Goal: Task Accomplishment & Management: Complete application form

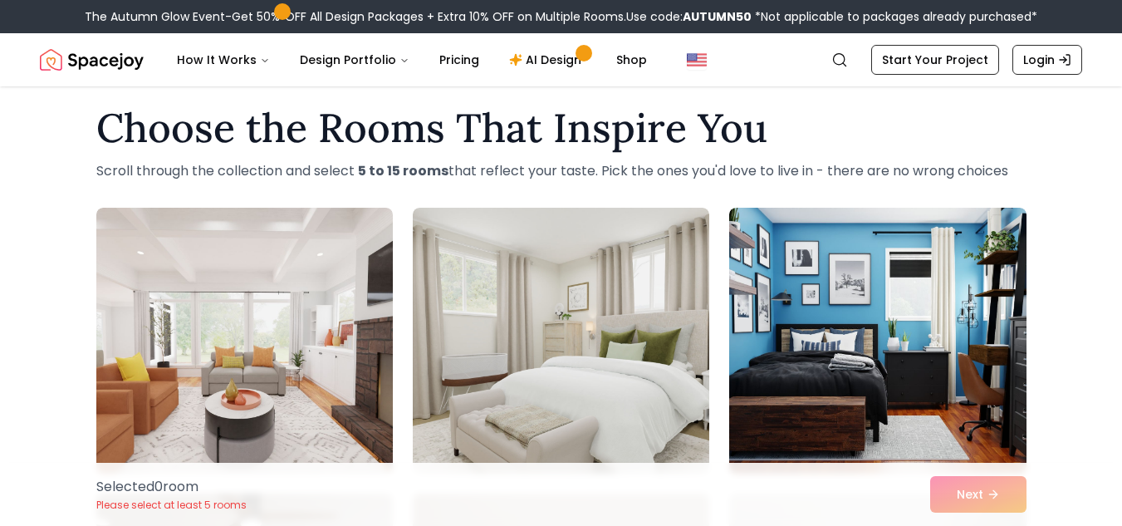
scroll to position [22, 0]
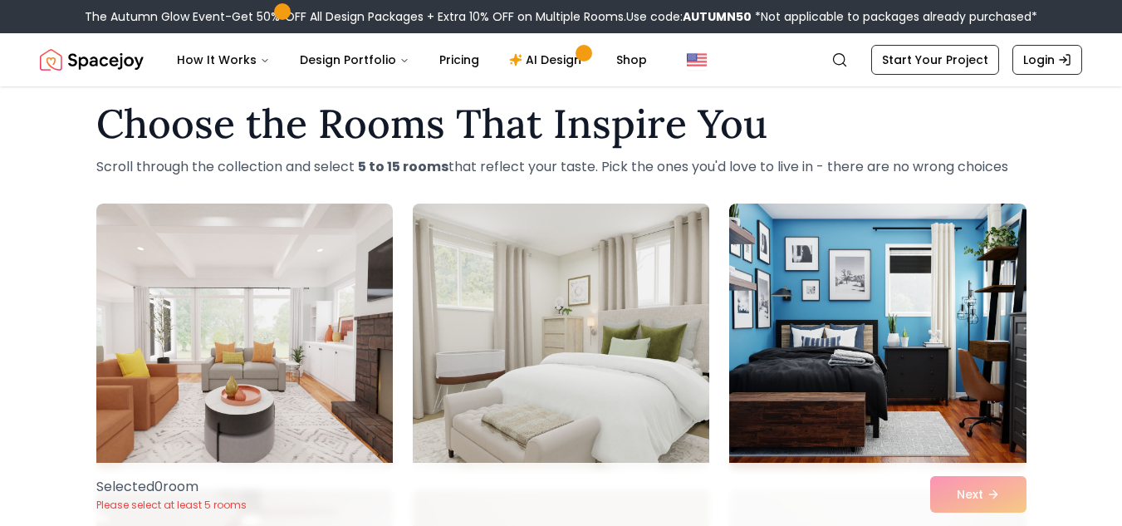
click at [620, 362] on img at bounding box center [560, 336] width 311 height 279
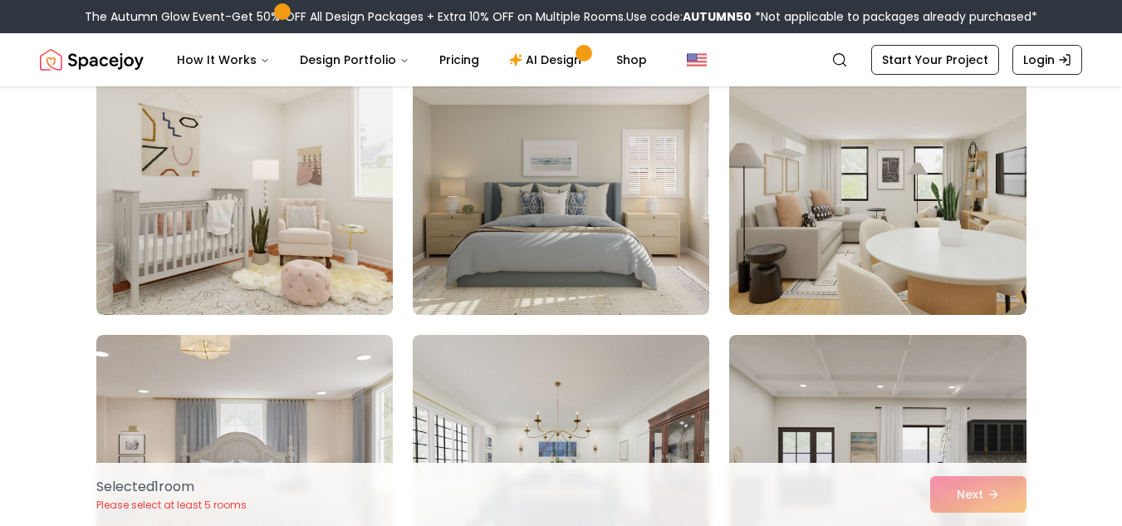
scroll to position [1028, 0]
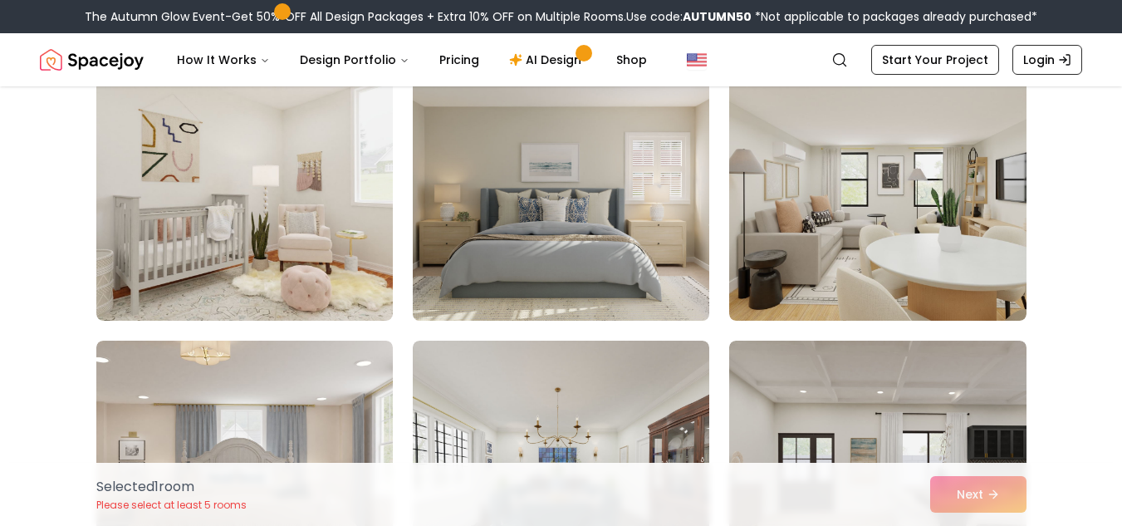
click at [561, 292] on img at bounding box center [560, 187] width 311 height 279
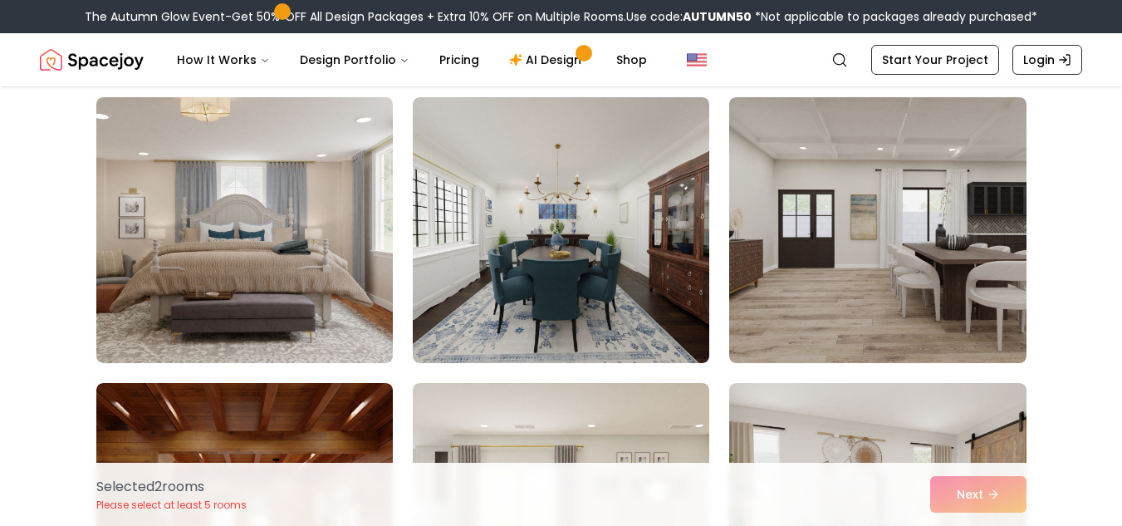
scroll to position [1301, 0]
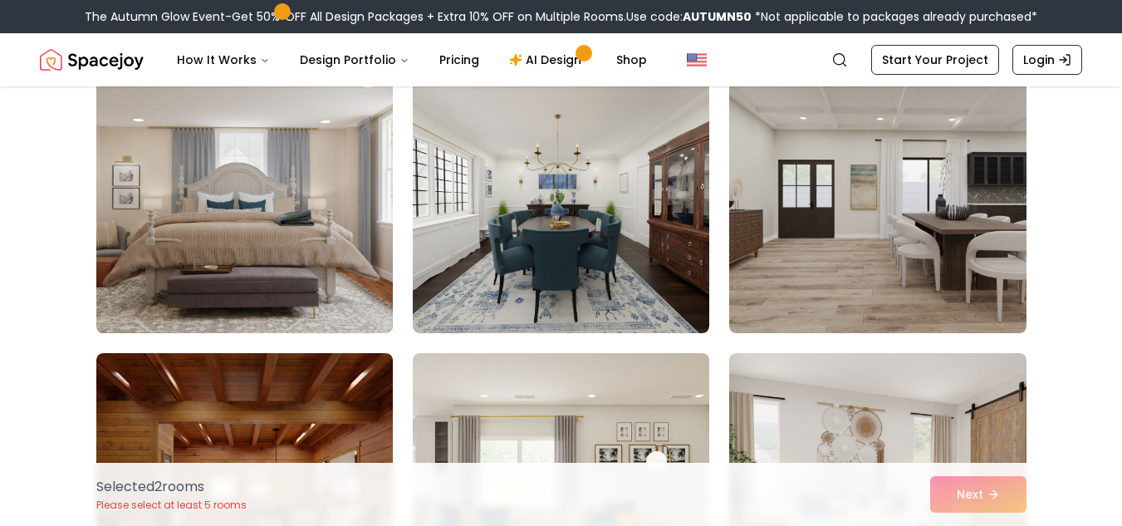
click at [318, 256] on img at bounding box center [244, 200] width 311 height 279
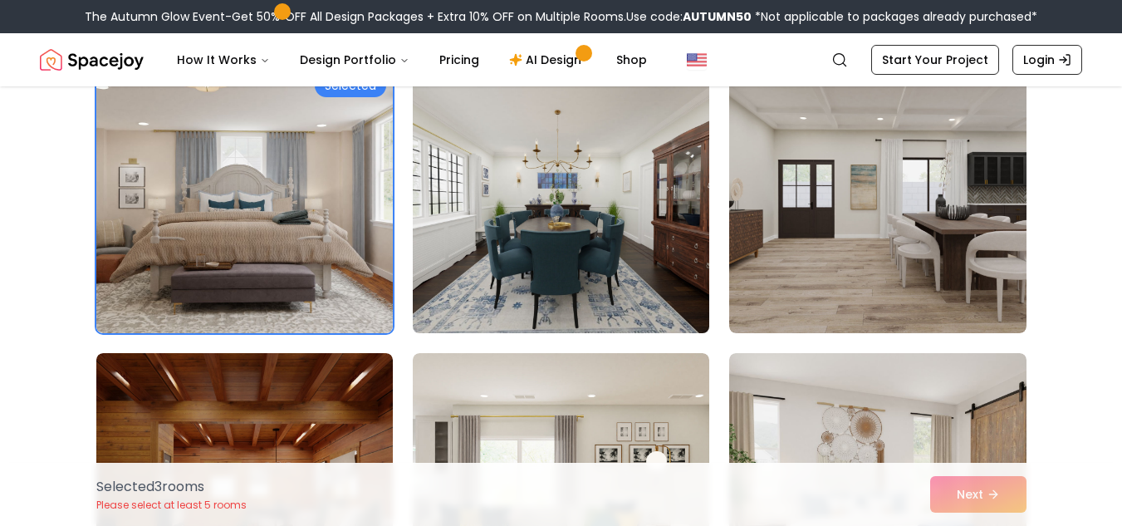
click at [549, 269] on img at bounding box center [560, 200] width 311 height 279
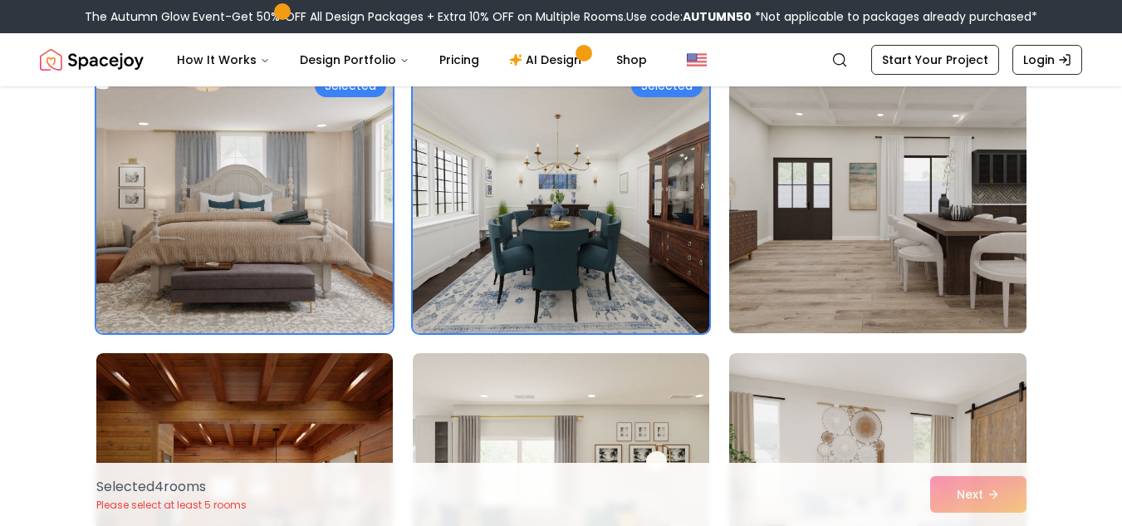
click at [832, 240] on img at bounding box center [877, 200] width 311 height 279
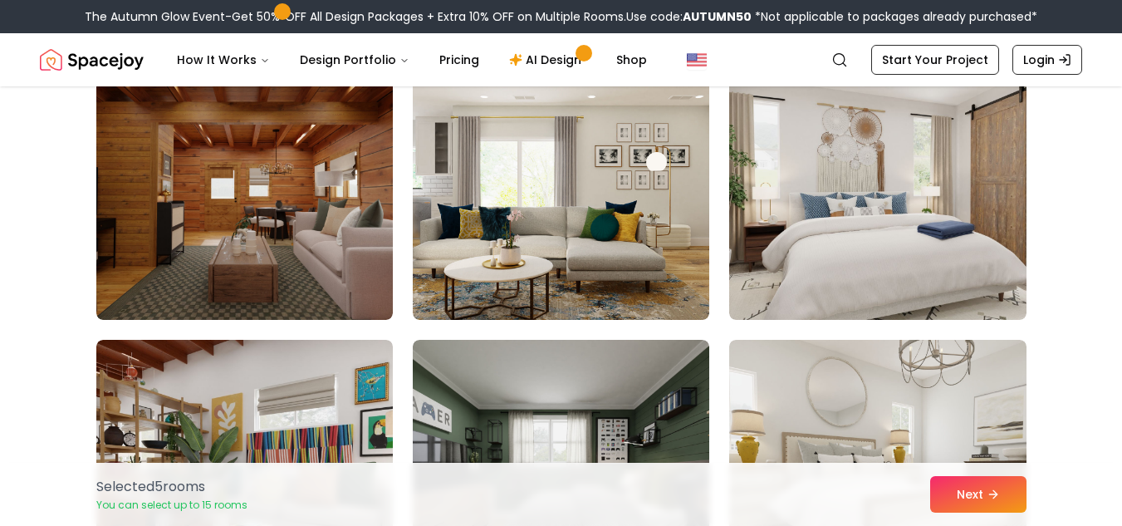
scroll to position [1676, 0]
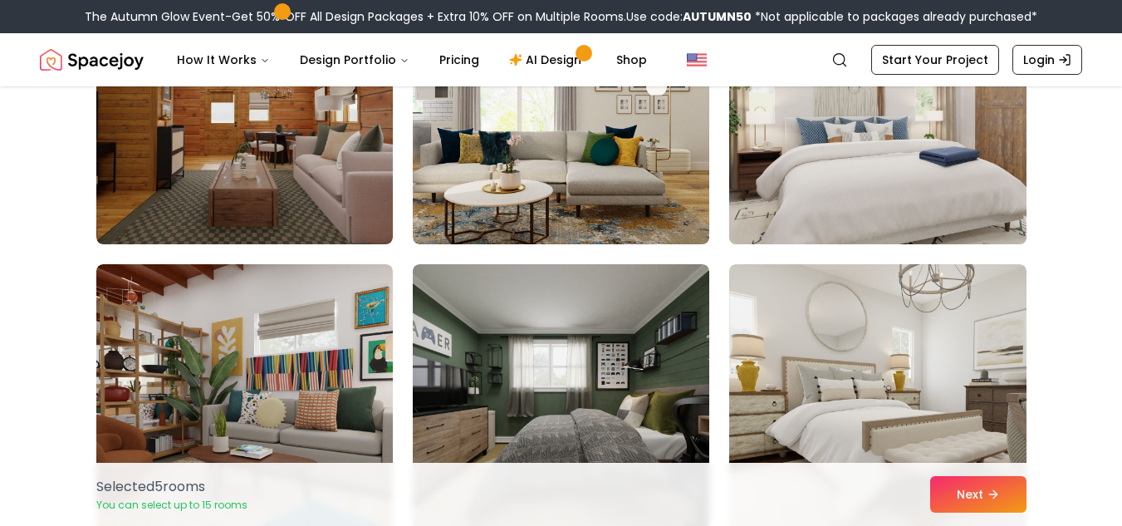
click at [884, 226] on img at bounding box center [877, 111] width 311 height 279
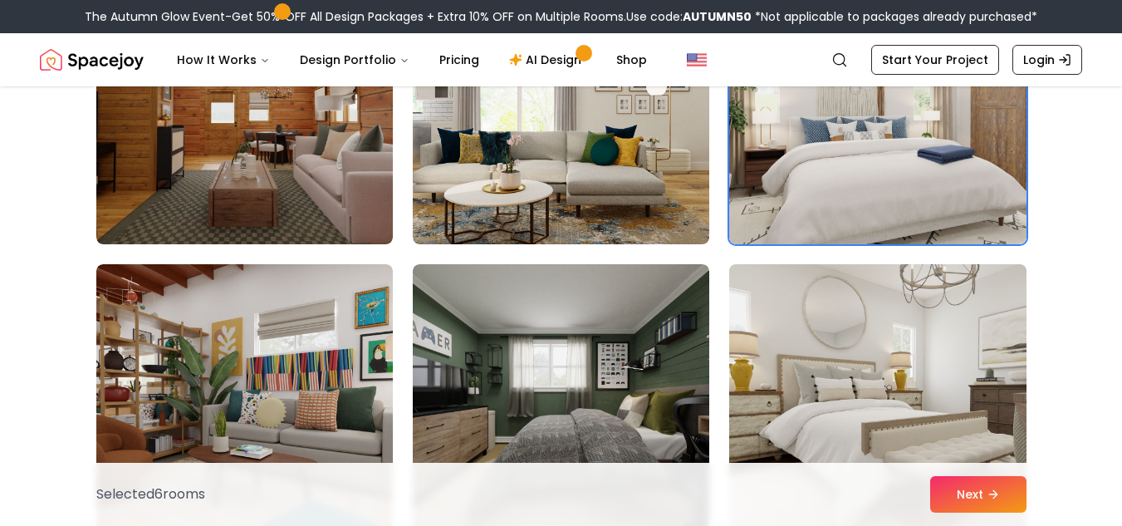
click at [889, 388] on img at bounding box center [877, 396] width 311 height 279
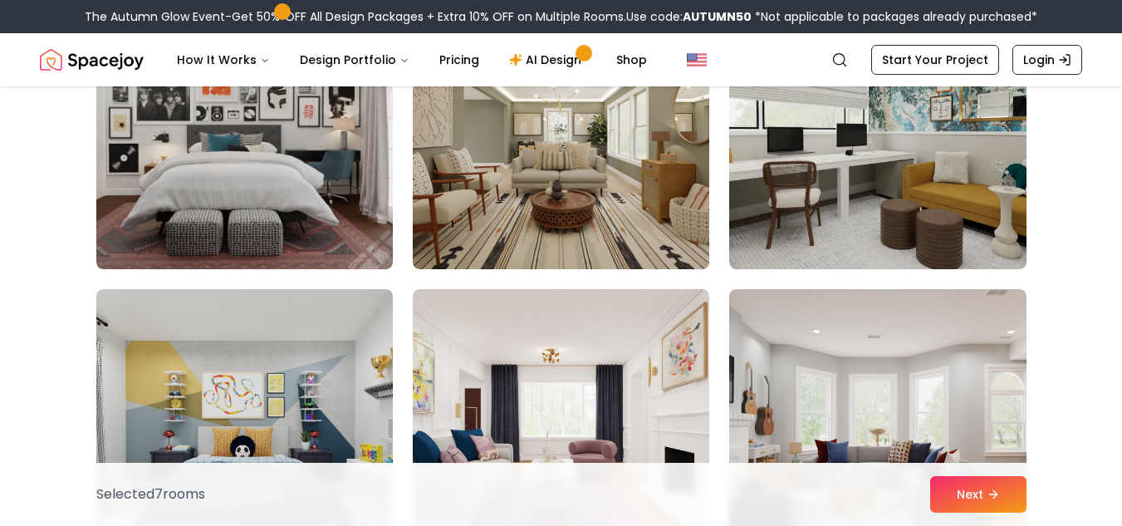
scroll to position [2230, 0]
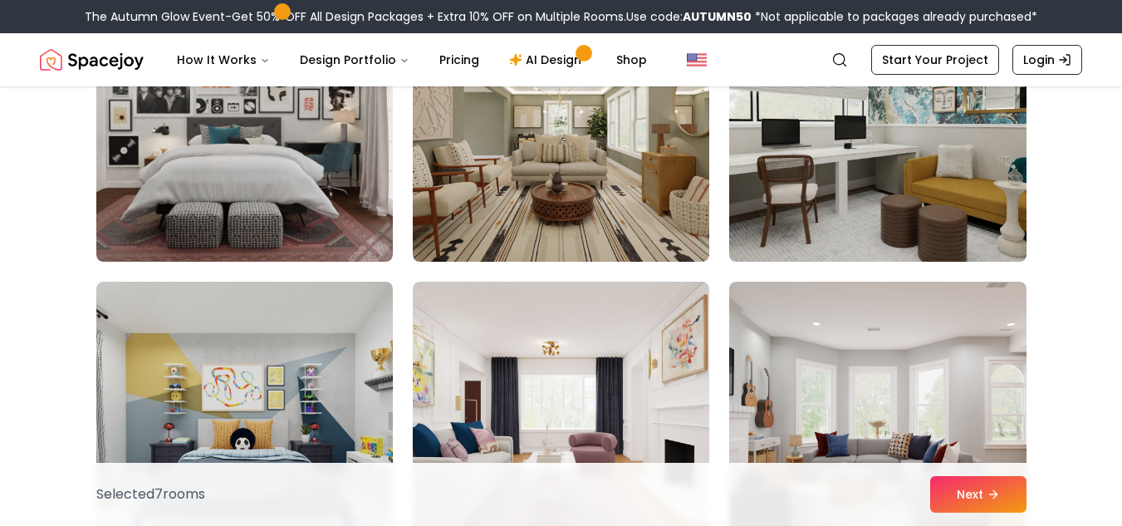
click at [860, 207] on img at bounding box center [877, 128] width 311 height 279
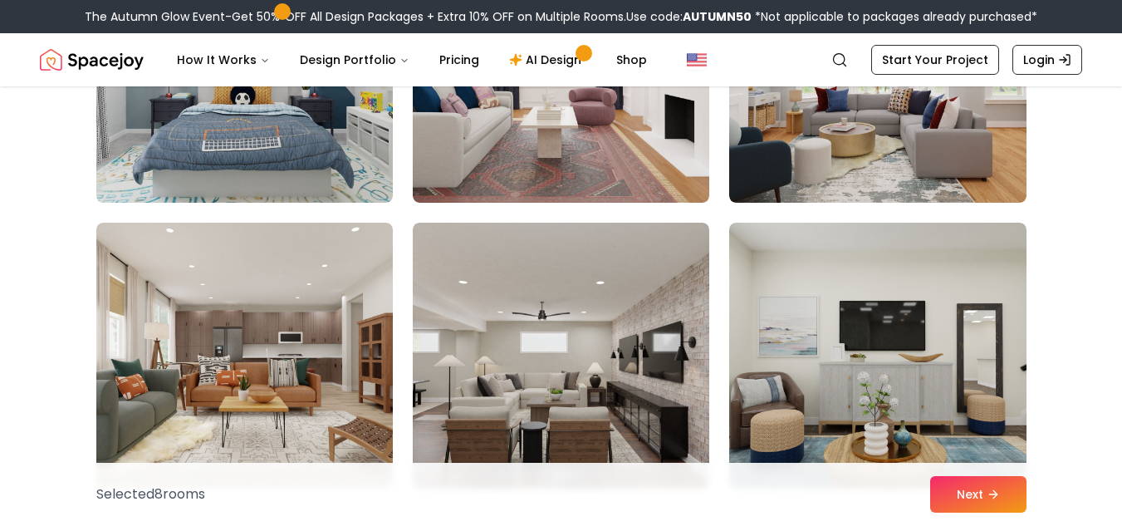
scroll to position [2702, 0]
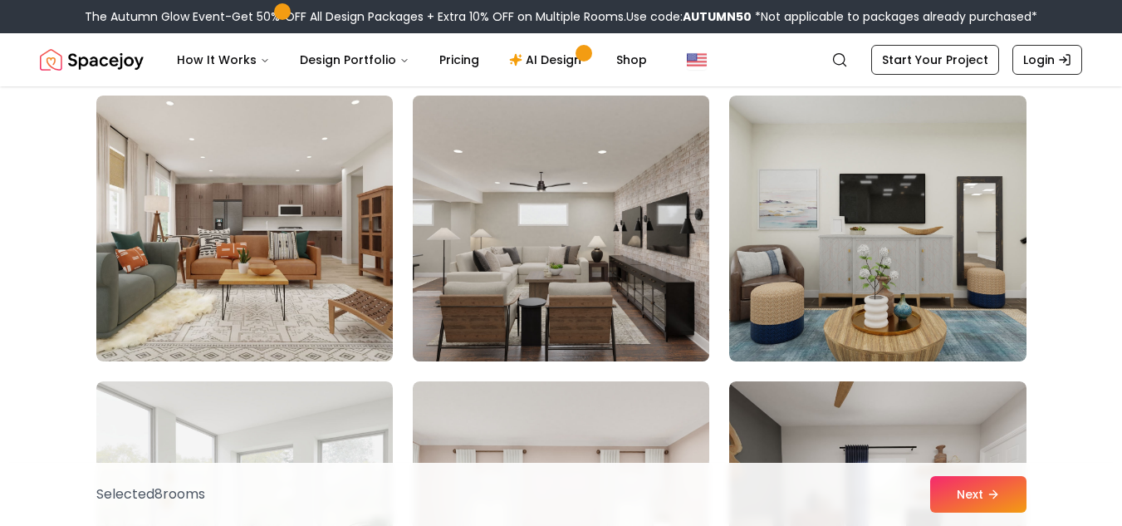
click at [664, 340] on img at bounding box center [560, 228] width 311 height 279
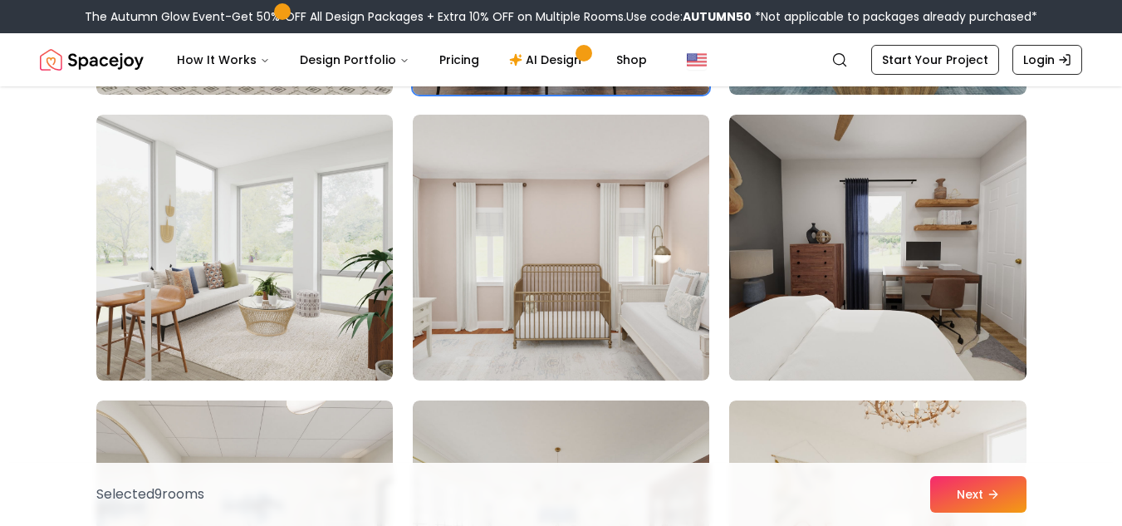
scroll to position [2976, 0]
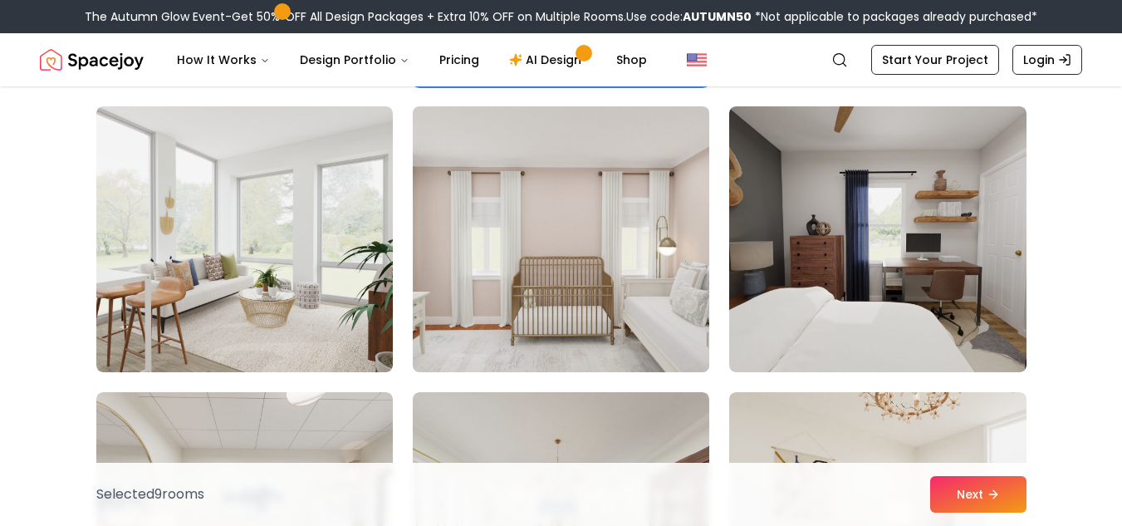
click at [682, 306] on img at bounding box center [560, 239] width 311 height 279
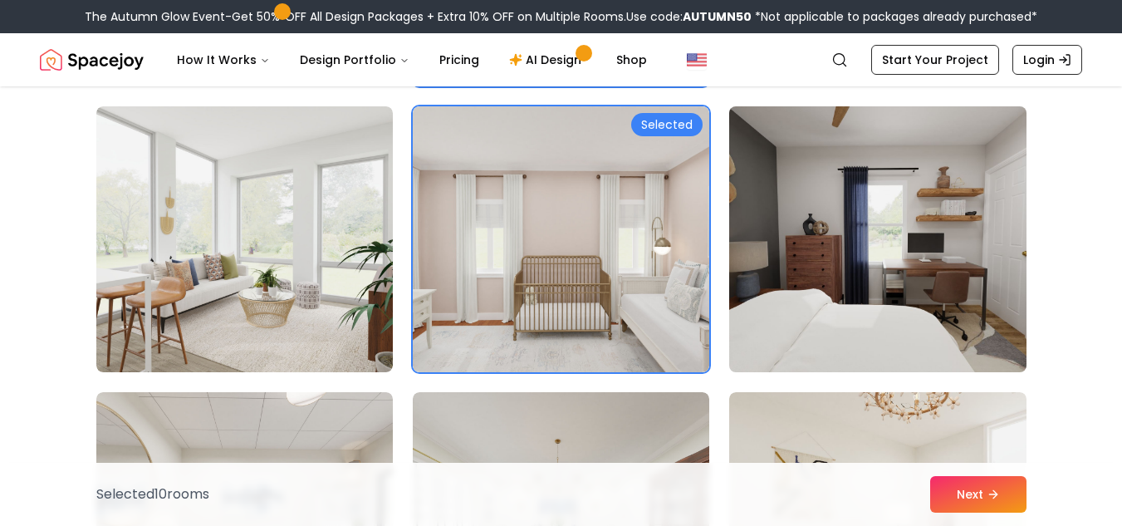
click at [959, 297] on img at bounding box center [877, 239] width 311 height 279
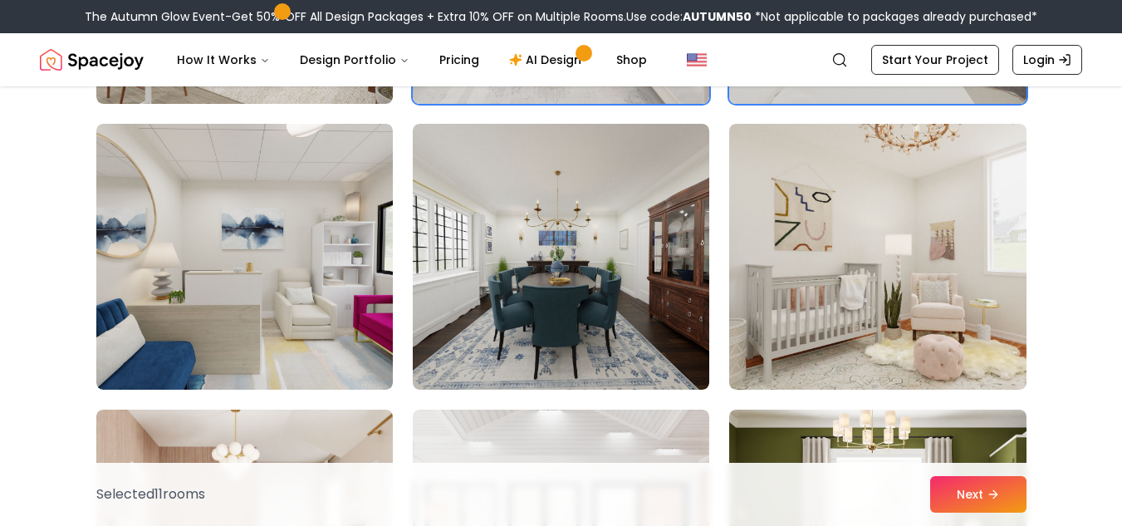
scroll to position [3293, 0]
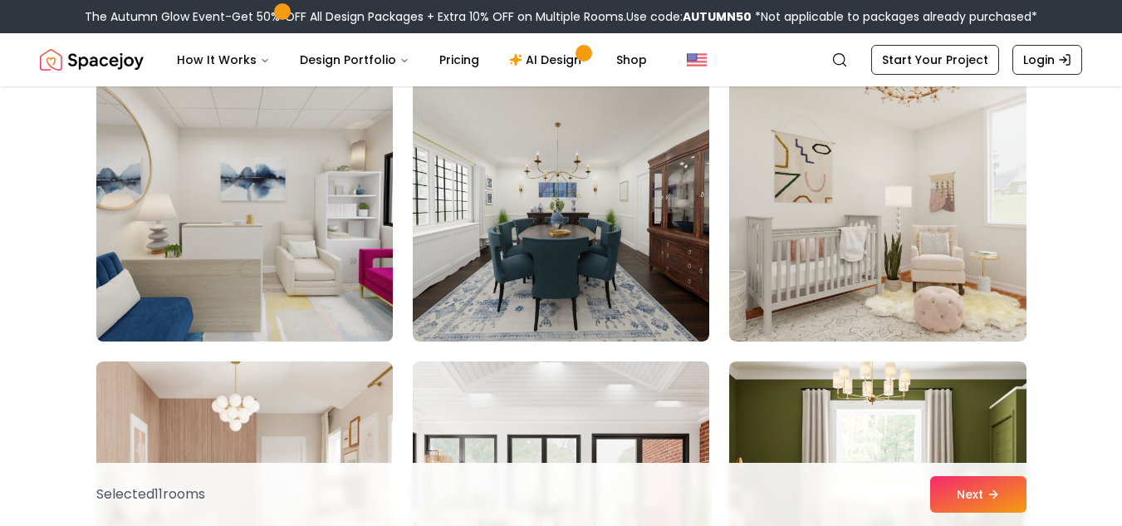
click at [129, 272] on img at bounding box center [244, 208] width 311 height 279
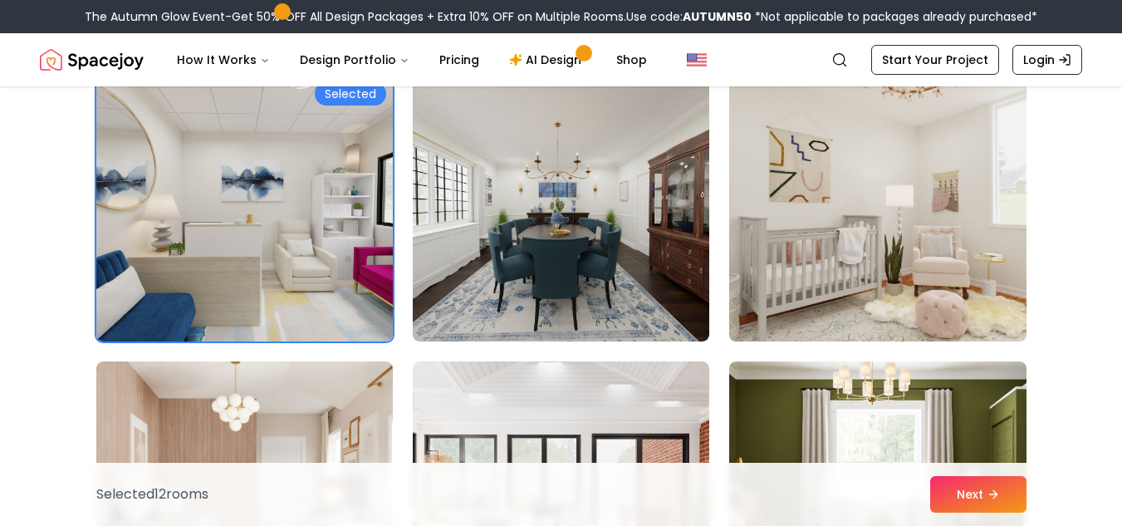
click at [1001, 333] on img at bounding box center [877, 208] width 311 height 279
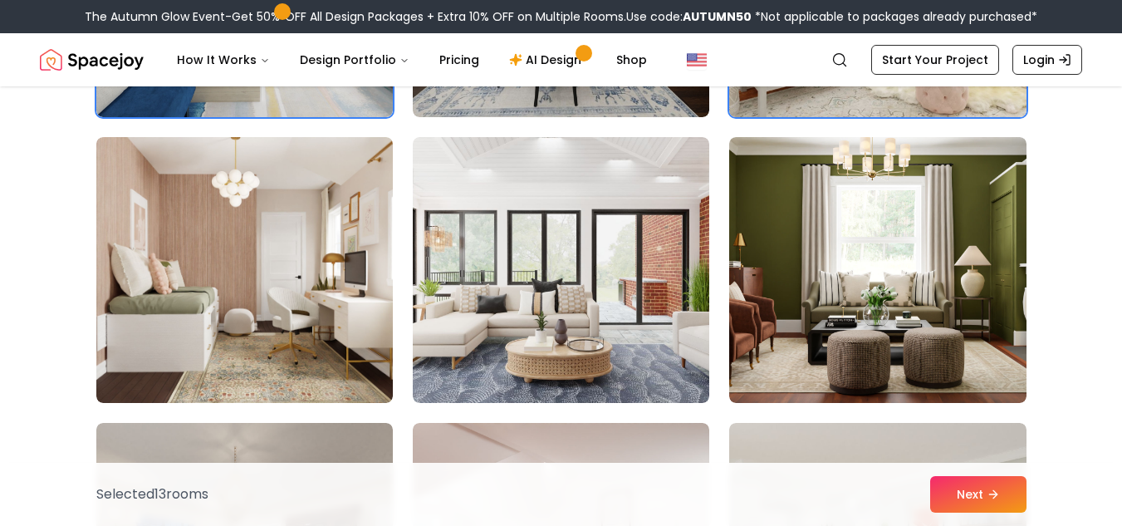
scroll to position [3519, 0]
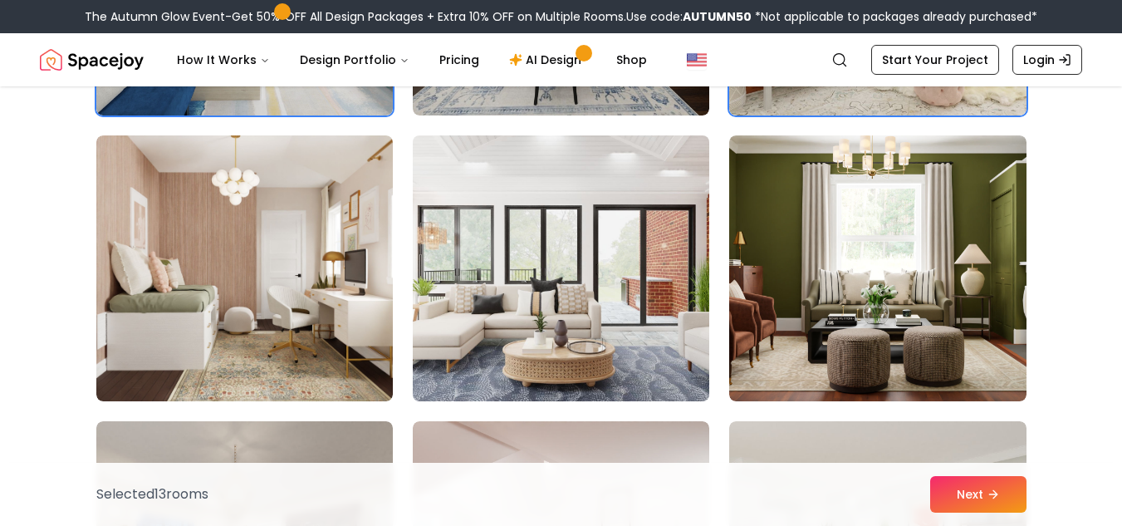
click at [585, 179] on img at bounding box center [560, 268] width 311 height 279
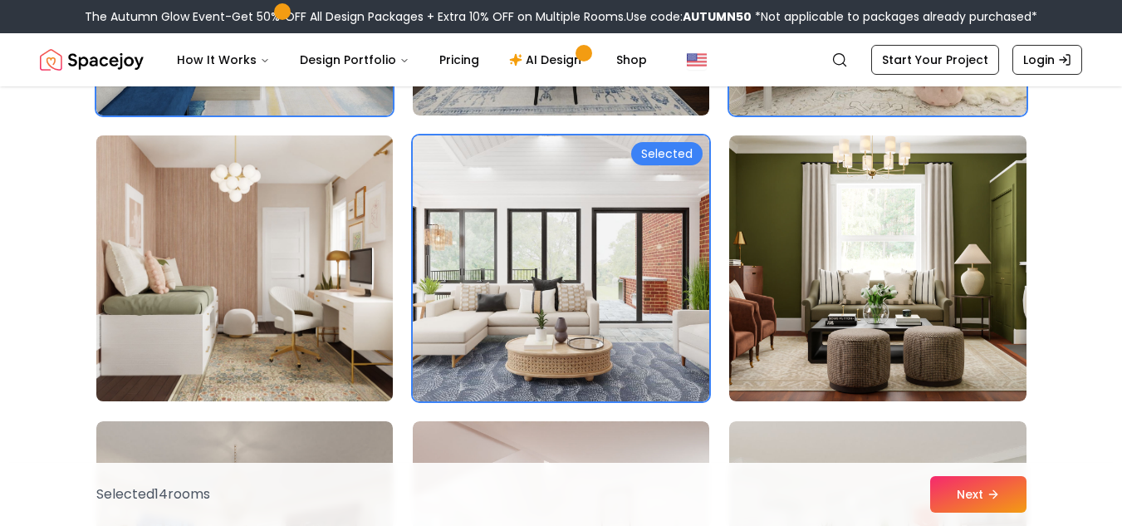
click at [145, 295] on img at bounding box center [244, 268] width 311 height 279
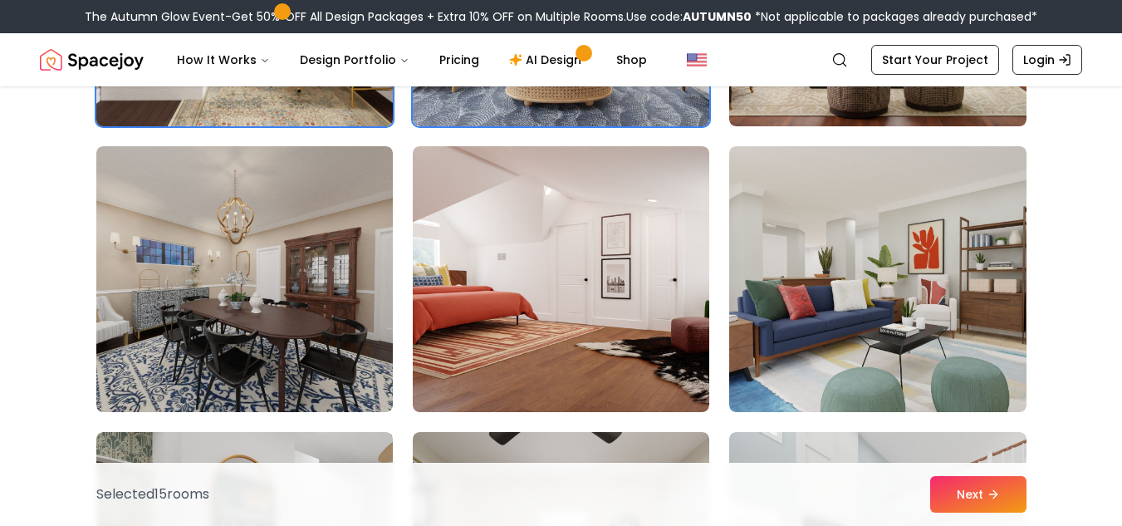
scroll to position [3802, 0]
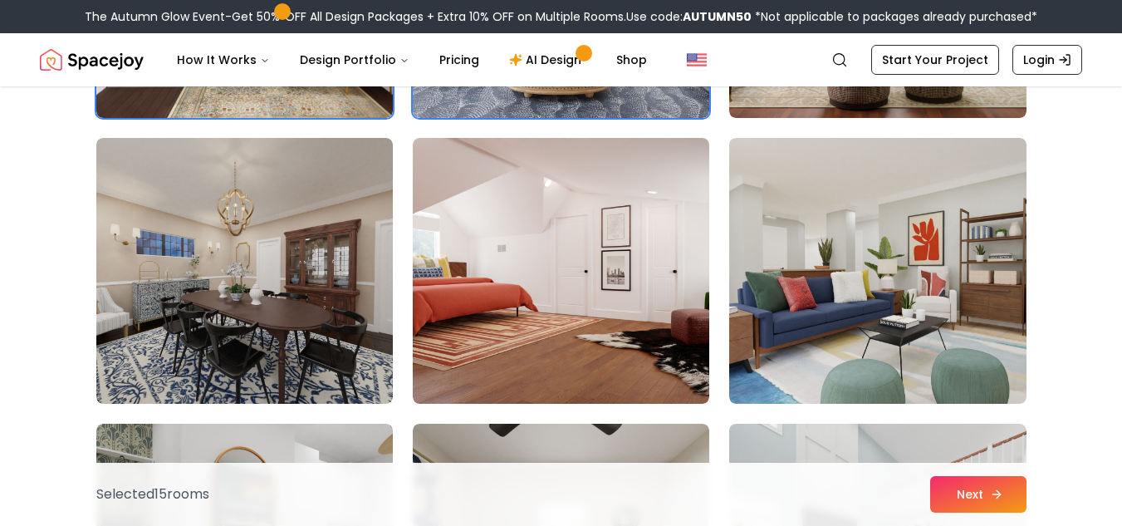
click at [982, 497] on button "Next" at bounding box center [978, 494] width 96 height 37
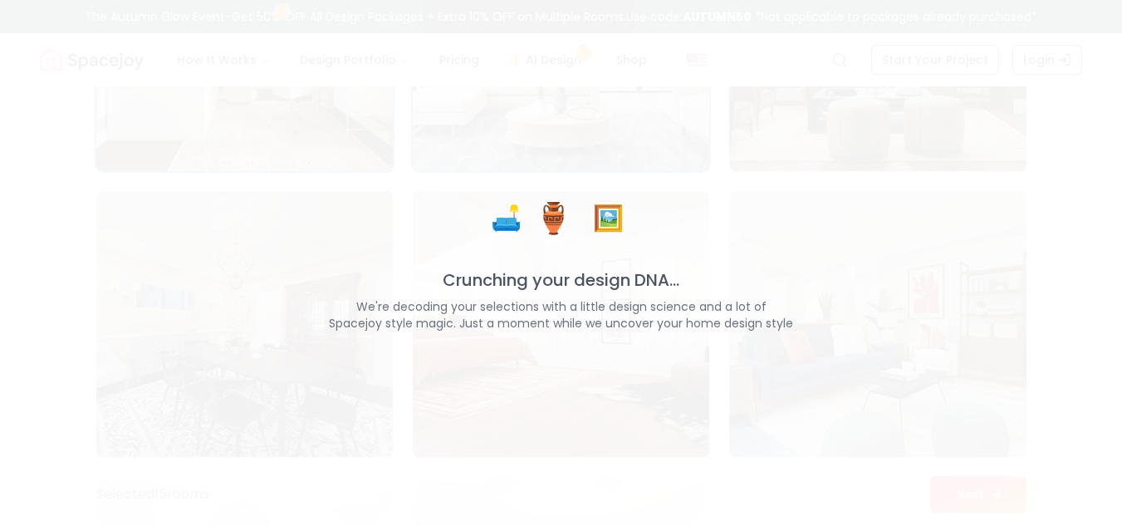
scroll to position [3749, 0]
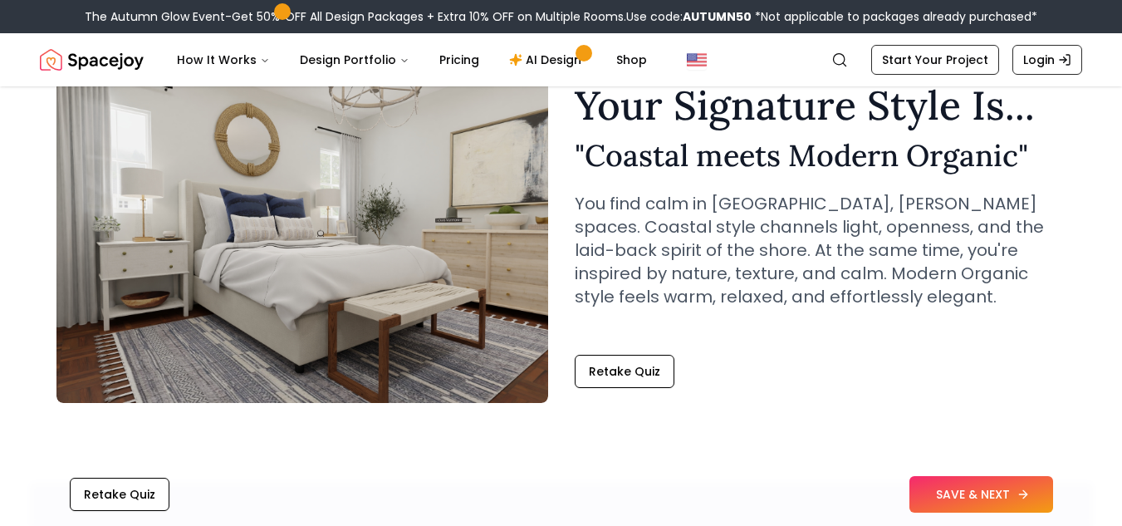
click at [1021, 494] on icon at bounding box center [1022, 494] width 7 height 0
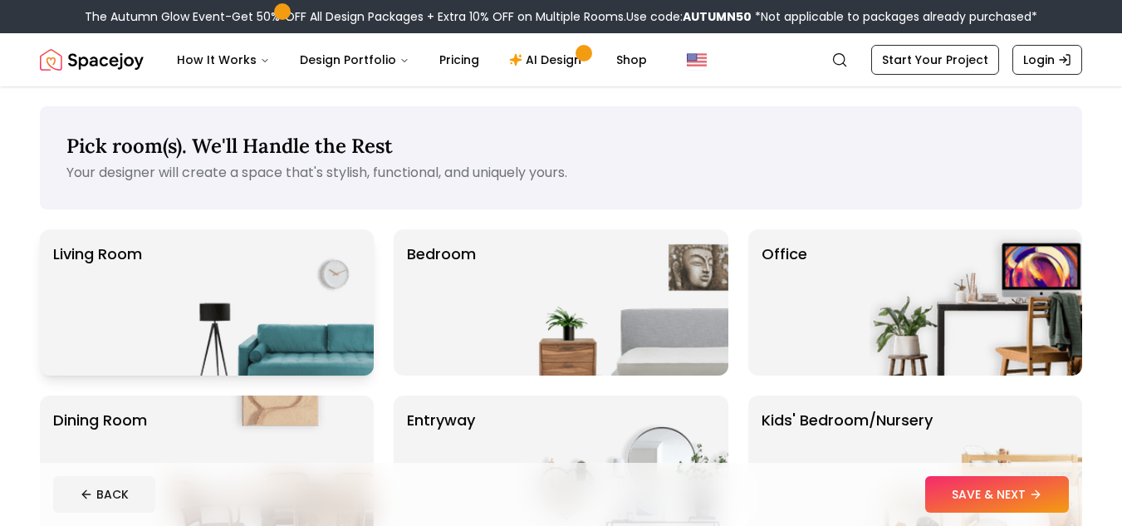
click at [104, 269] on p "Living Room" at bounding box center [97, 302] width 89 height 120
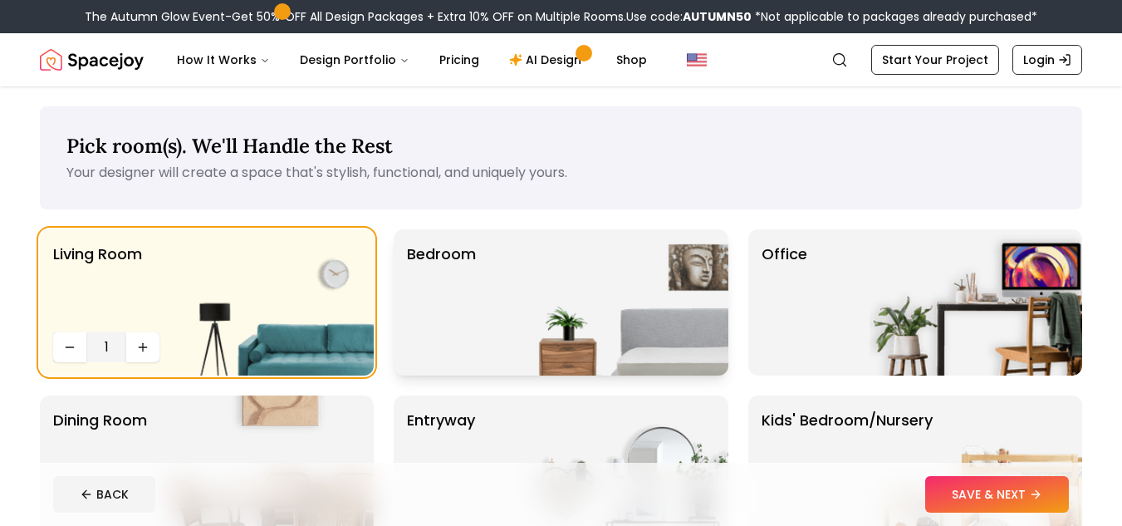
click at [698, 313] on img at bounding box center [622, 302] width 213 height 146
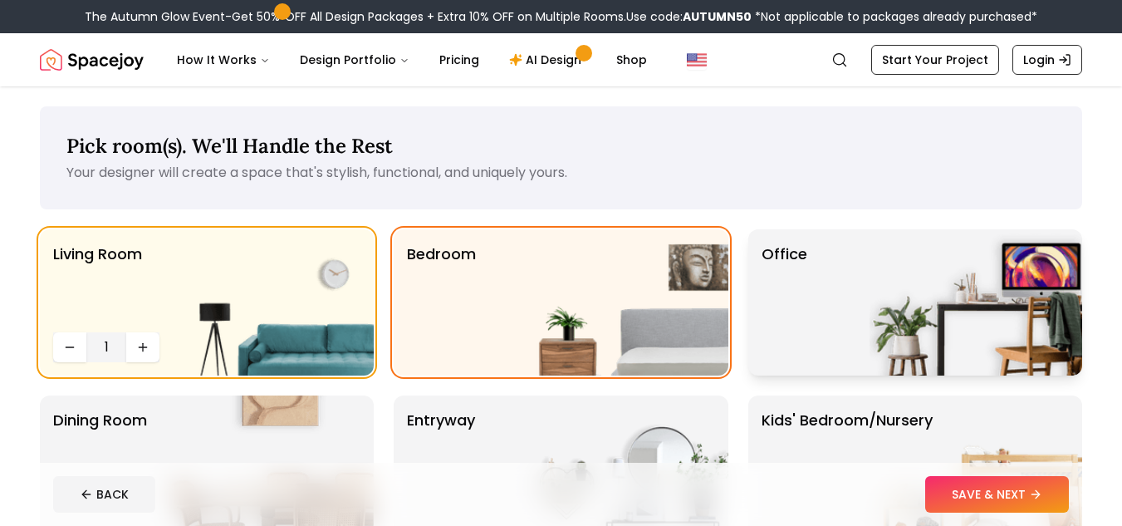
click at [1010, 317] on img at bounding box center [976, 302] width 213 height 146
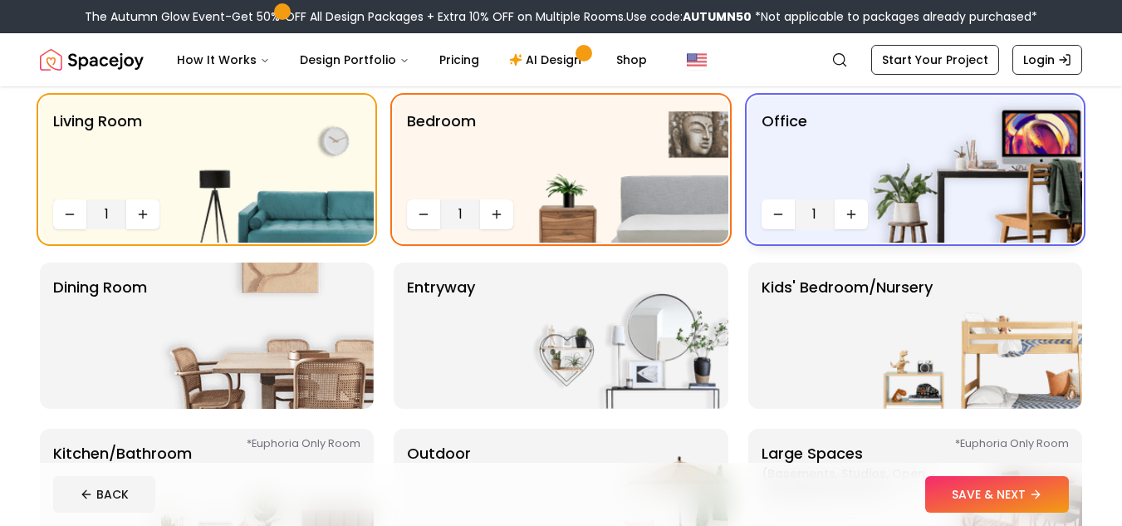
scroll to position [135, 0]
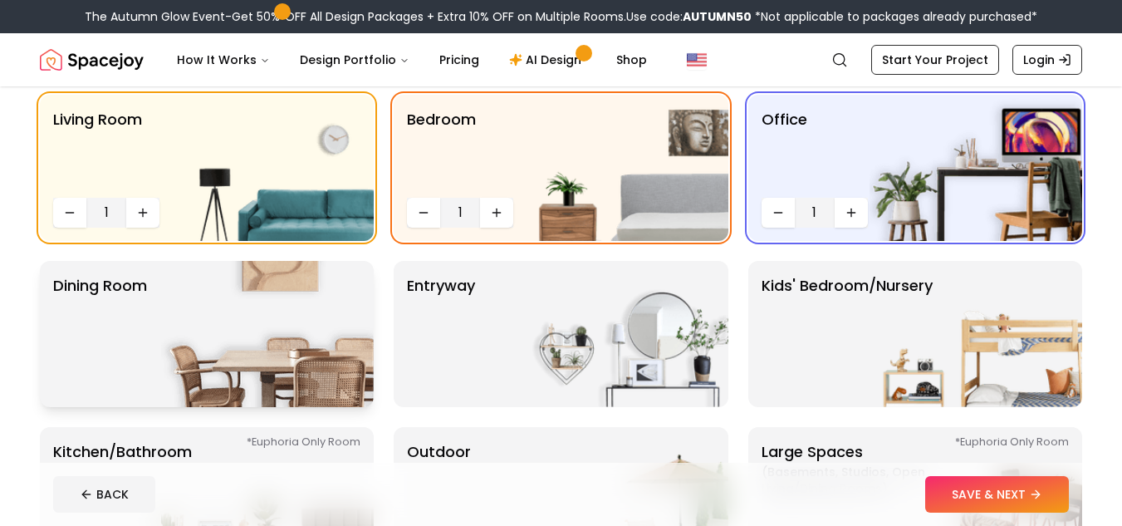
click at [115, 358] on p "Dining Room" at bounding box center [100, 334] width 94 height 120
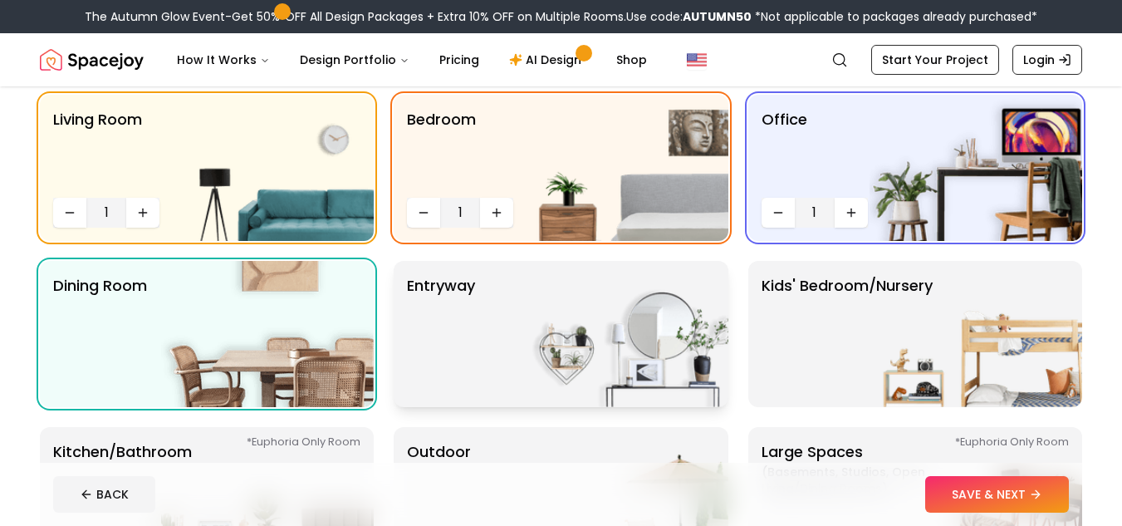
click at [695, 376] on img at bounding box center [622, 334] width 213 height 146
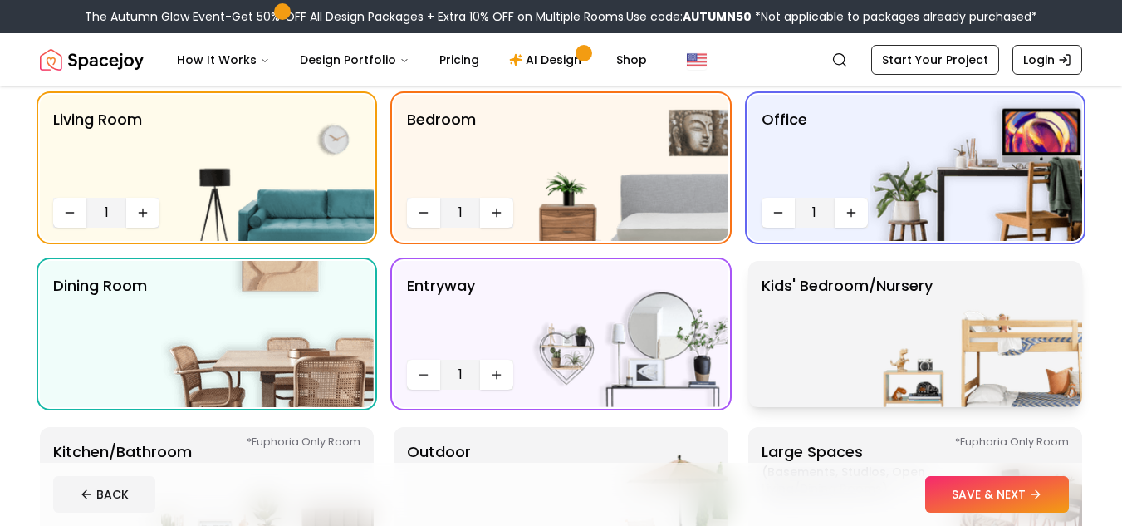
click at [894, 316] on img at bounding box center [976, 334] width 213 height 146
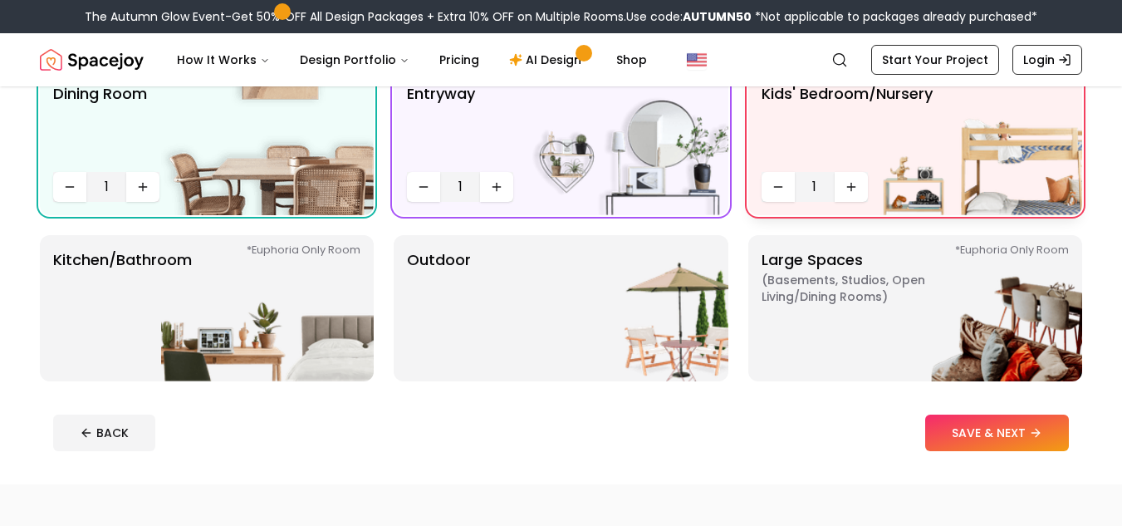
scroll to position [330, 0]
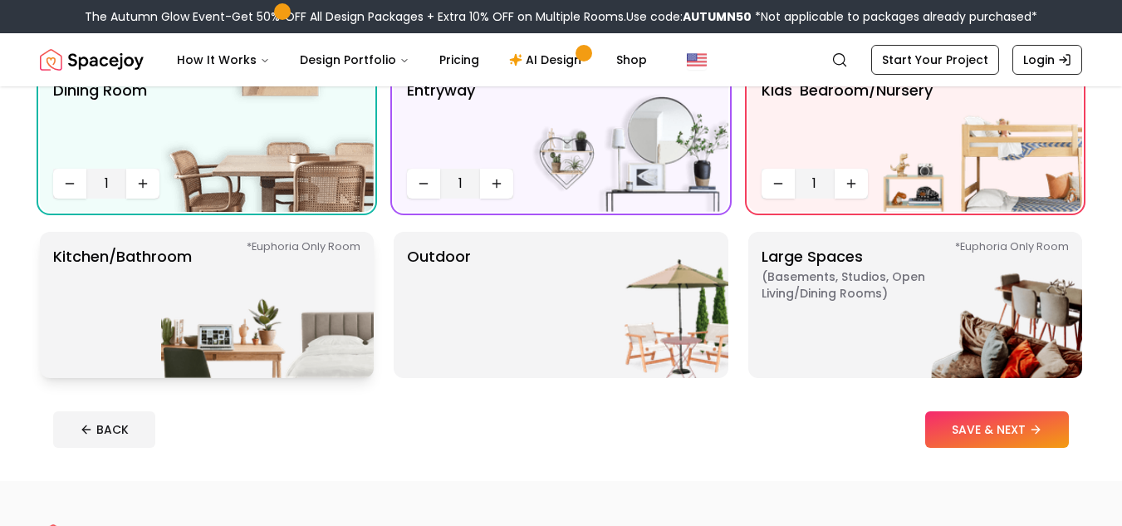
click at [104, 314] on p "Kitchen/Bathroom *Euphoria Only Room" at bounding box center [122, 305] width 139 height 120
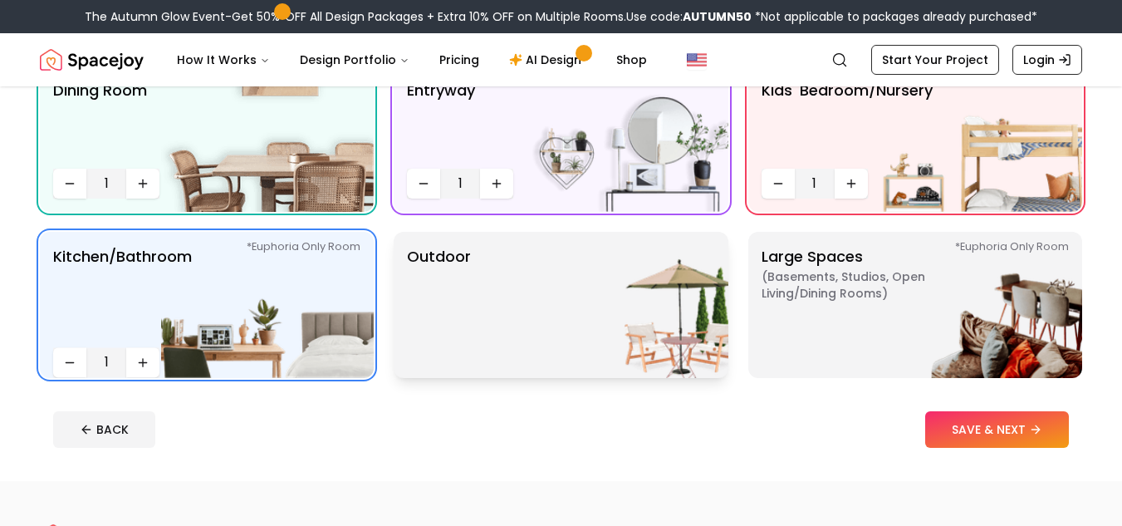
click at [671, 325] on img at bounding box center [622, 305] width 213 height 146
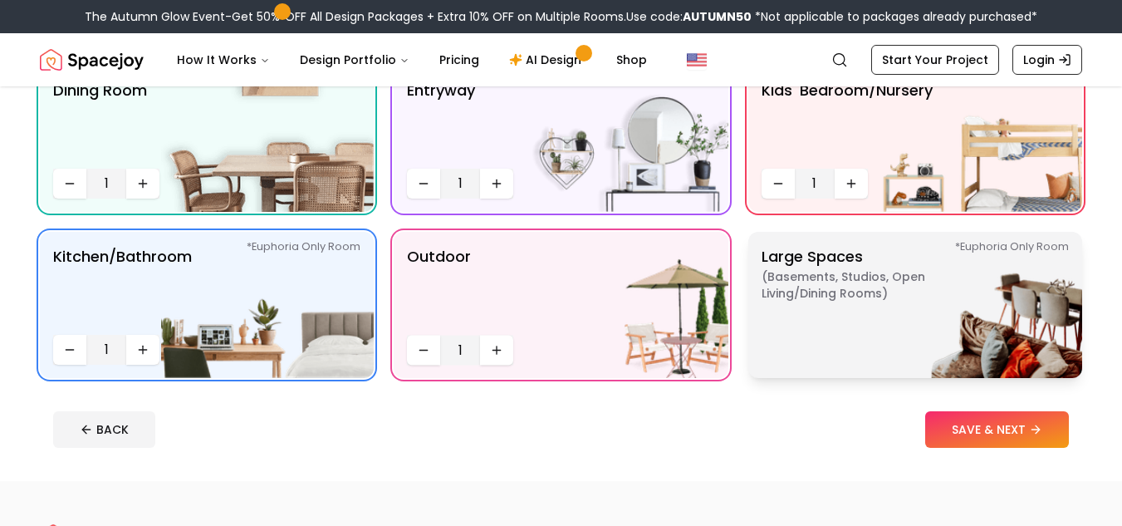
click at [957, 296] on img at bounding box center [976, 305] width 213 height 146
